Goal: Information Seeking & Learning: Learn about a topic

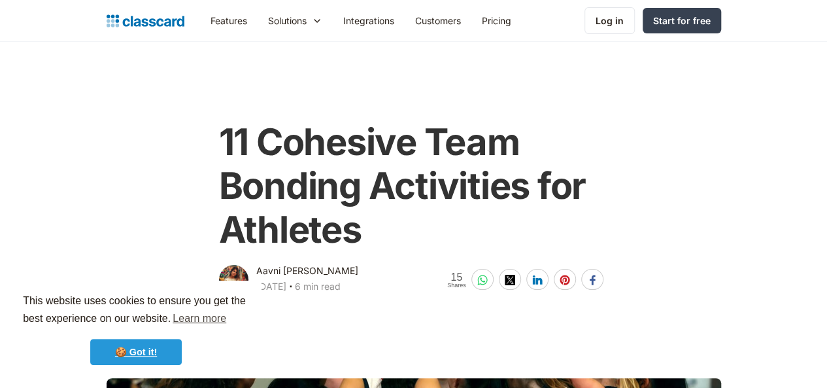
click at [158, 357] on link "🍪 Got it!" at bounding box center [136, 352] width 92 height 26
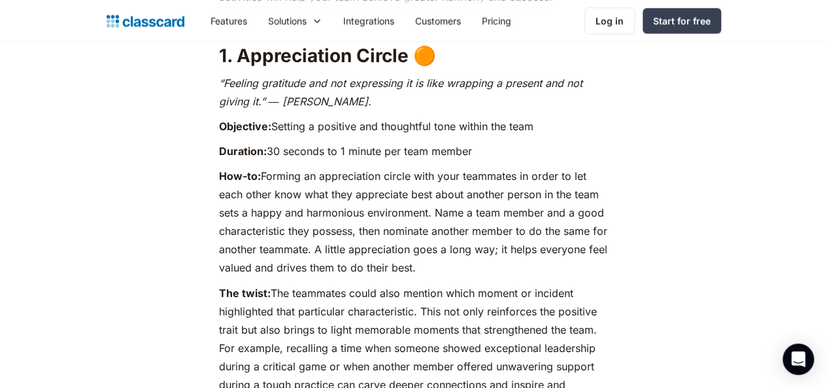
scroll to position [972, 0]
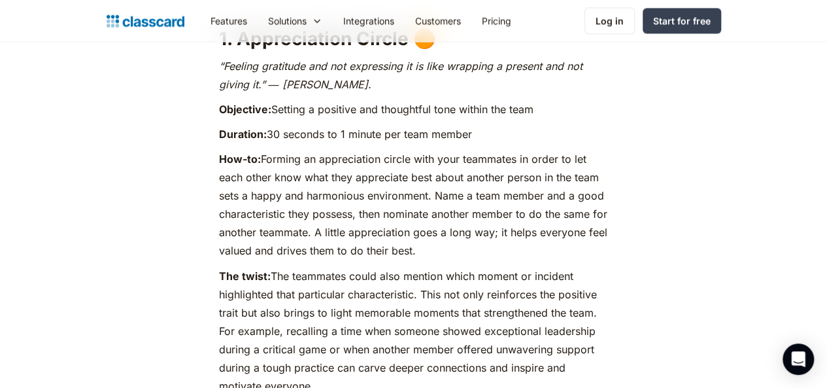
click at [435, 212] on p "How-to: Forming an appreciation circle with your teammates in order to let each…" at bounding box center [414, 205] width 390 height 110
click at [383, 266] on p "The twist: The teammates could also mention which moment or incident highlighte…" at bounding box center [414, 330] width 390 height 128
click at [420, 250] on p "How-to: Forming an appreciation circle with your teammates in order to let each…" at bounding box center [414, 205] width 390 height 110
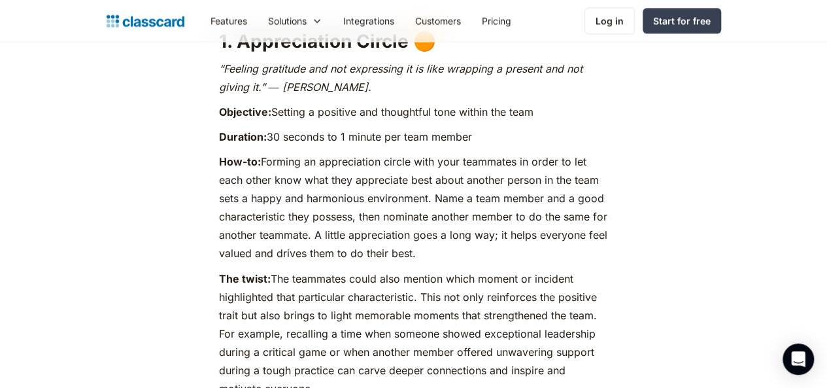
scroll to position [968, 0]
click at [345, 201] on p "How-to: Forming an appreciation circle with your teammates in order to let each…" at bounding box center [414, 208] width 390 height 110
click at [391, 326] on p "The twist: The teammates could also mention which moment or incident highlighte…" at bounding box center [414, 333] width 390 height 128
click at [407, 203] on p "How-to: Forming an appreciation circle with your teammates in order to let each…" at bounding box center [414, 208] width 390 height 110
click at [403, 199] on p "How-to: Forming an appreciation circle with your teammates in order to let each…" at bounding box center [414, 208] width 390 height 110
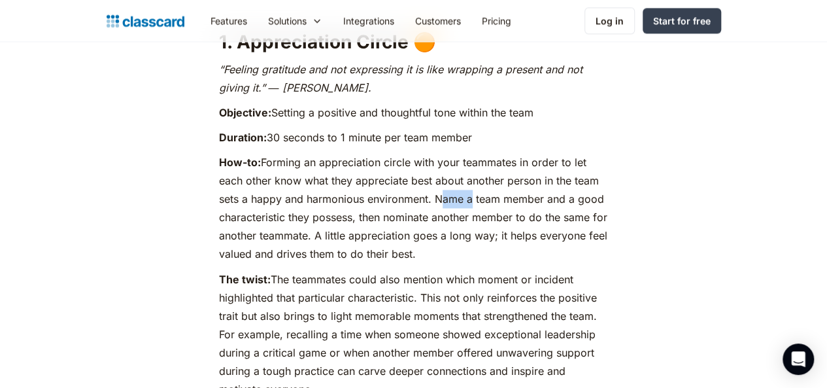
click at [403, 199] on p "How-to: Forming an appreciation circle with your teammates in order to let each…" at bounding box center [414, 208] width 390 height 110
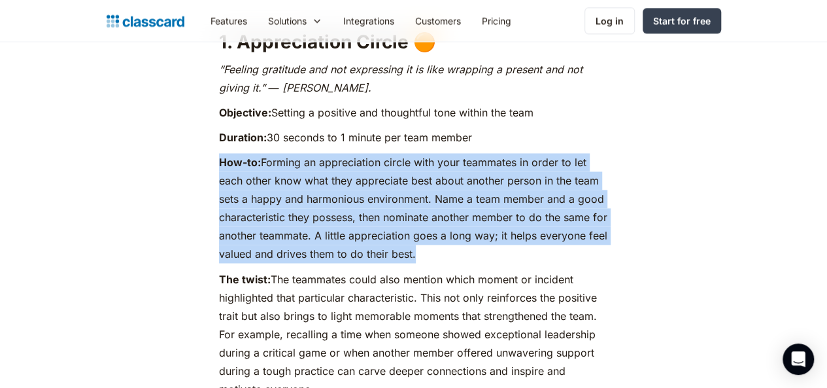
click at [403, 199] on p "How-to: Forming an appreciation circle with your teammates in order to let each…" at bounding box center [414, 208] width 390 height 110
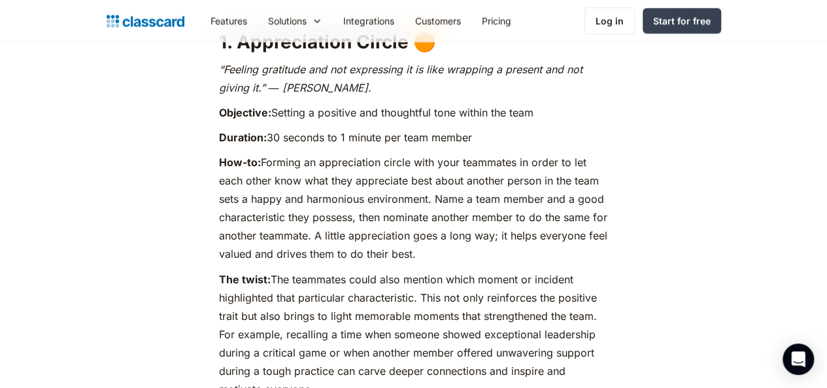
click at [407, 313] on p "The twist: The teammates could also mention which moment or incident highlighte…" at bounding box center [414, 333] width 390 height 128
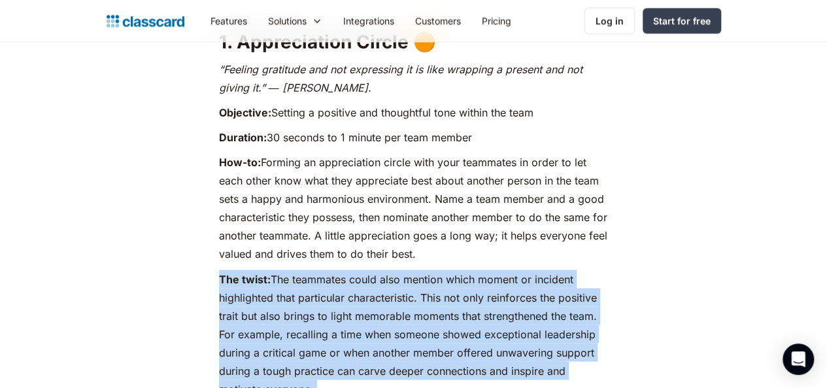
click at [407, 313] on p "The twist: The teammates could also mention which moment or incident highlighte…" at bounding box center [414, 333] width 390 height 128
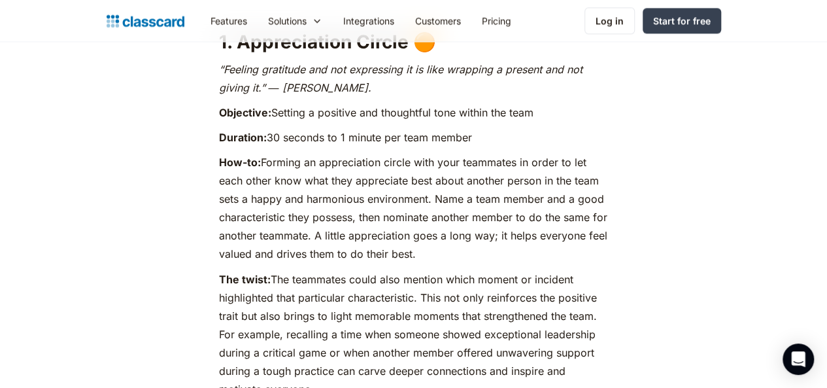
click at [438, 232] on p "How-to: Forming an appreciation circle with your teammates in order to let each…" at bounding box center [414, 208] width 390 height 110
click at [418, 250] on p "How-to: Forming an appreciation circle with your teammates in order to let each…" at bounding box center [414, 208] width 390 height 110
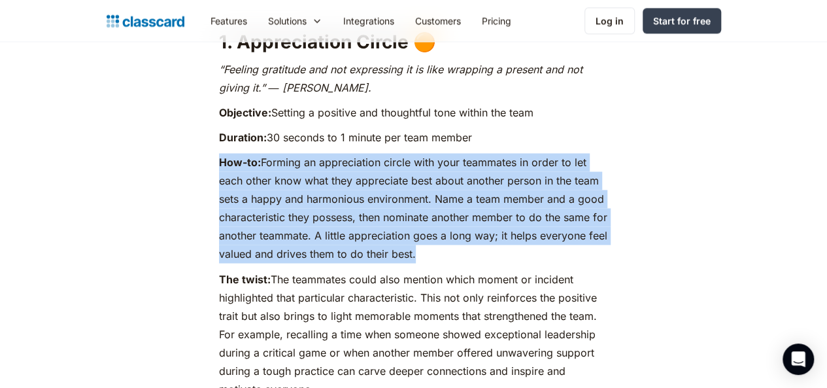
click at [418, 250] on p "How-to: Forming an appreciation circle with your teammates in order to let each…" at bounding box center [414, 208] width 390 height 110
click at [426, 258] on p "How-to: Forming an appreciation circle with your teammates in order to let each…" at bounding box center [414, 208] width 390 height 110
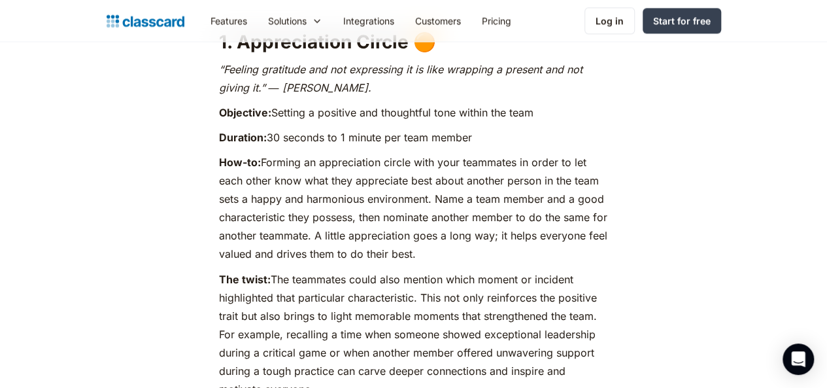
click at [407, 252] on p "How-to: Forming an appreciation circle with your teammates in order to let each…" at bounding box center [414, 208] width 390 height 110
click at [401, 262] on p "How-to: Forming an appreciation circle with your teammates in order to let each…" at bounding box center [414, 208] width 390 height 110
